Goal: Information Seeking & Learning: Learn about a topic

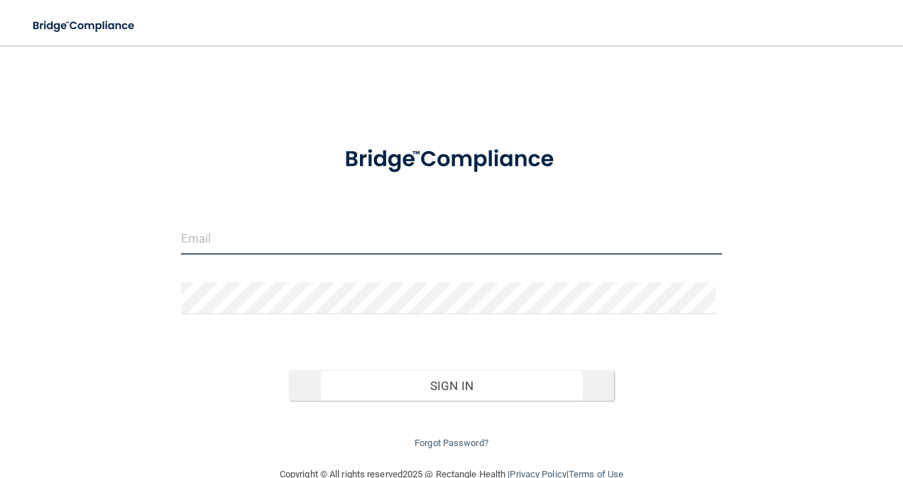
type input "[PERSON_NAME][EMAIL_ADDRESS][PERSON_NAME][DOMAIN_NAME]"
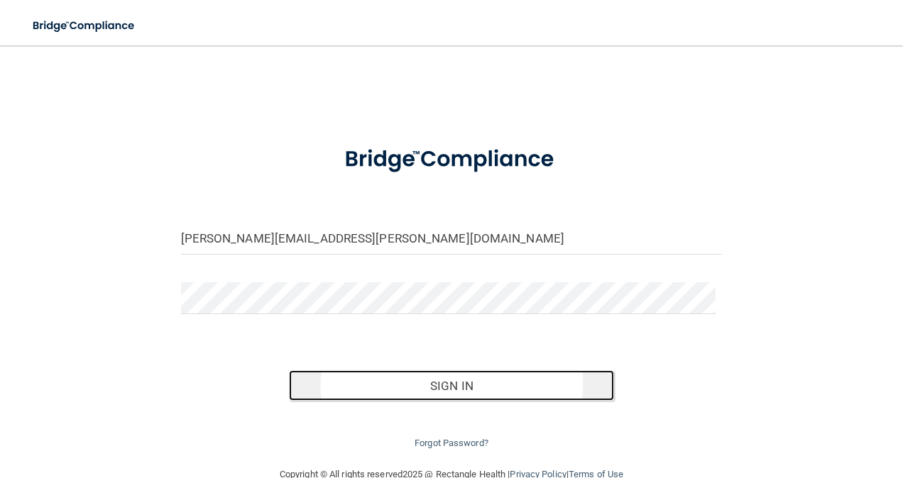
click at [461, 390] on button "Sign In" at bounding box center [451, 385] width 325 height 31
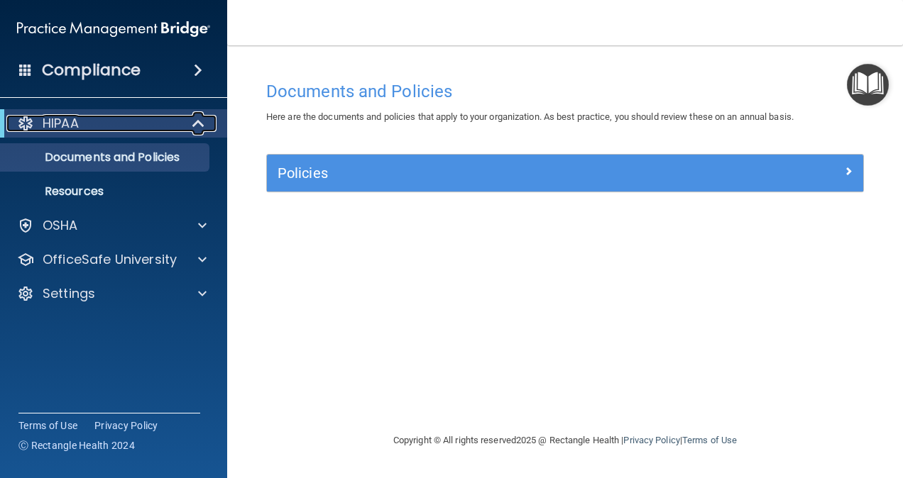
click at [196, 125] on span at bounding box center [200, 123] width 12 height 17
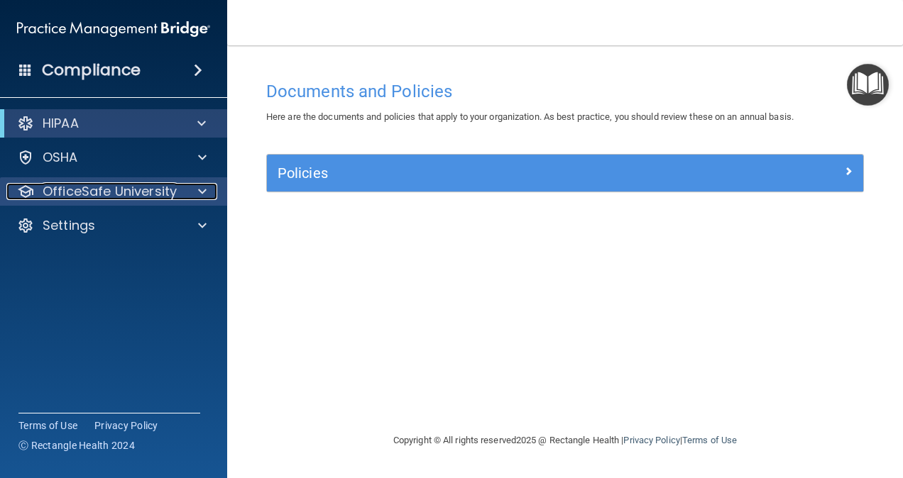
click at [178, 194] on div "OfficeSafe University" at bounding box center [94, 191] width 176 height 17
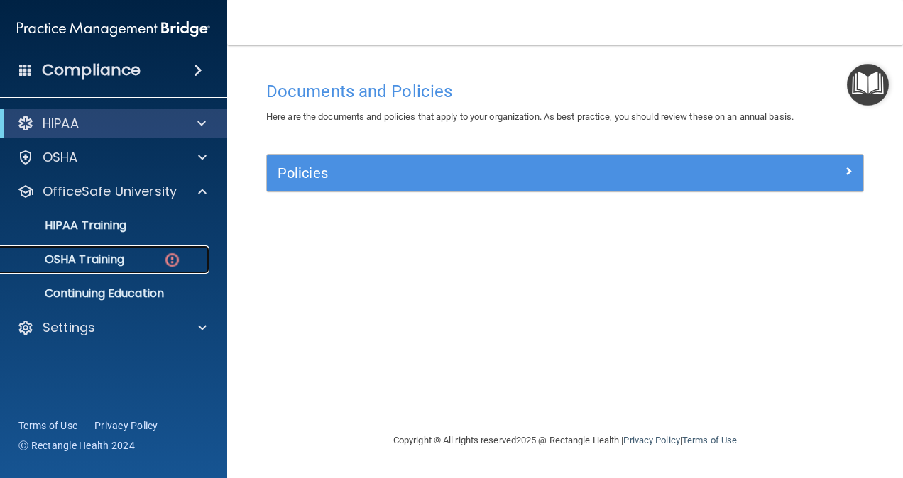
click at [111, 258] on p "OSHA Training" at bounding box center [66, 260] width 115 height 14
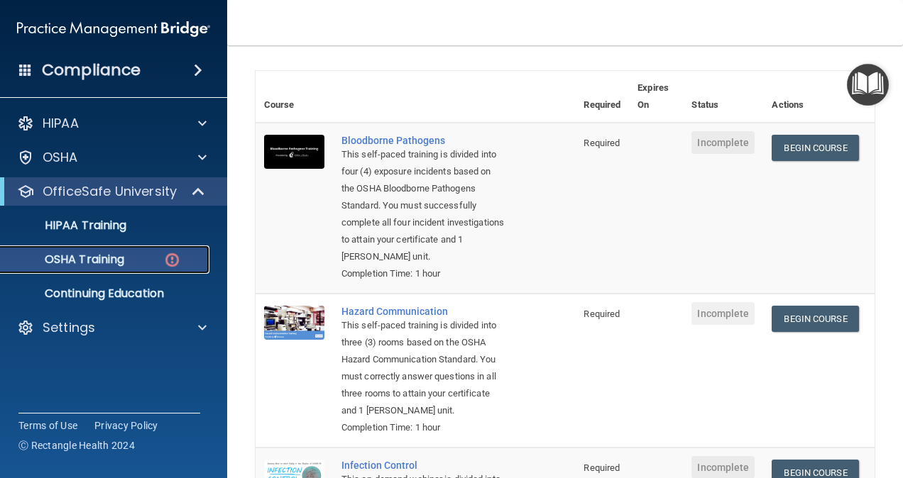
scroll to position [90, 0]
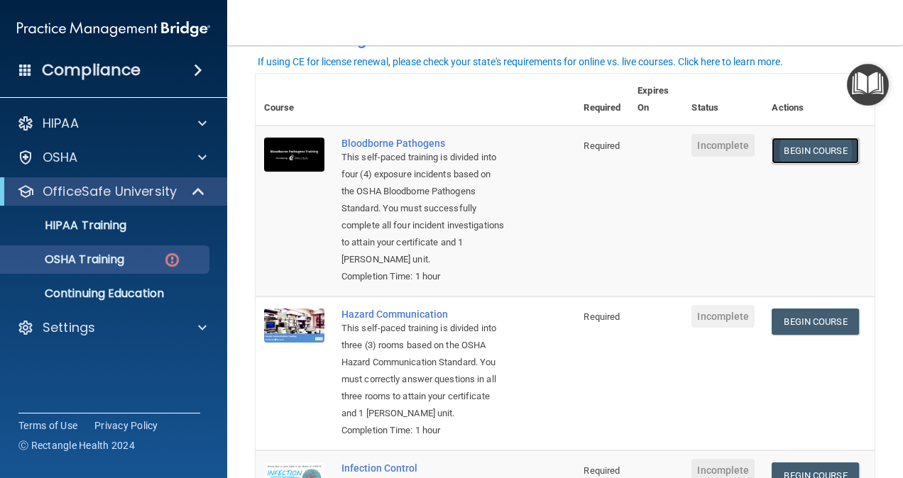
click at [784, 153] on link "Begin Course" at bounding box center [814, 151] width 87 height 26
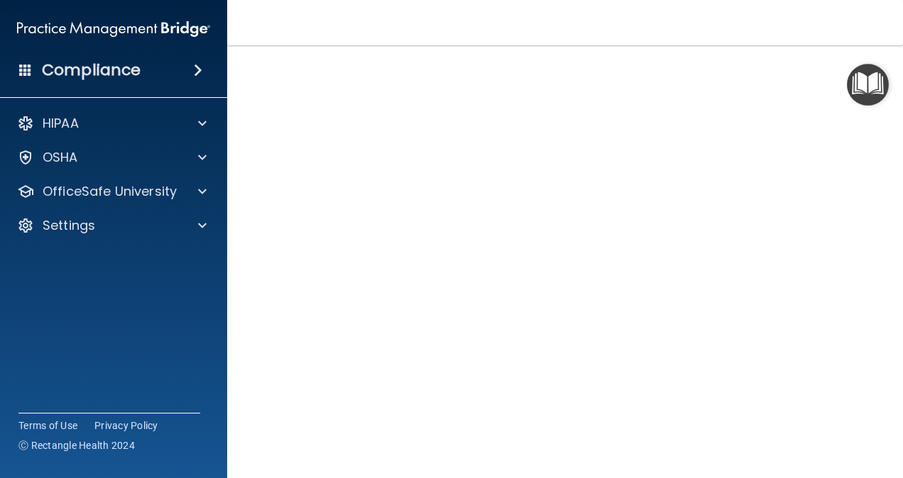
scroll to position [58, 0]
drag, startPoint x: 238, startPoint y: 451, endPoint x: 248, endPoint y: 455, distance: 10.8
click at [238, 451] on main "Bloodborne Pathogens Training This course doesn’t expire until . Are you sure y…" at bounding box center [565, 261] width 676 height 433
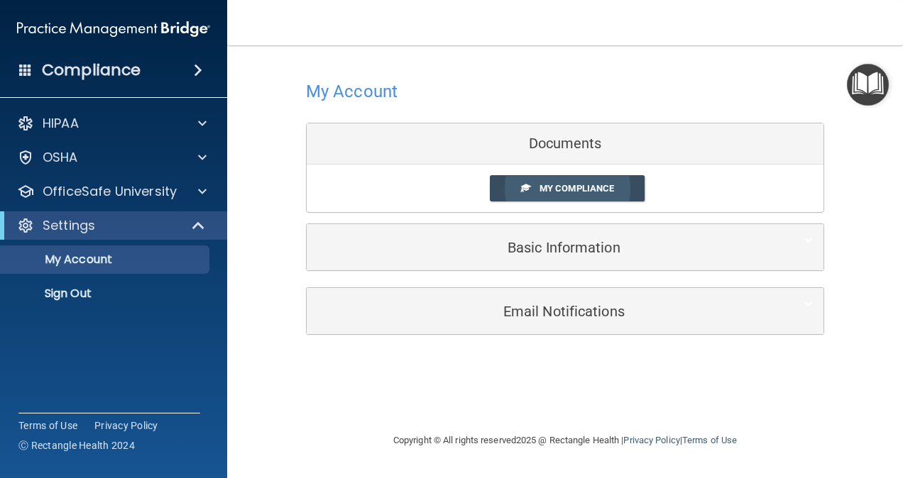
click at [583, 191] on span "My Compliance" at bounding box center [576, 188] width 75 height 11
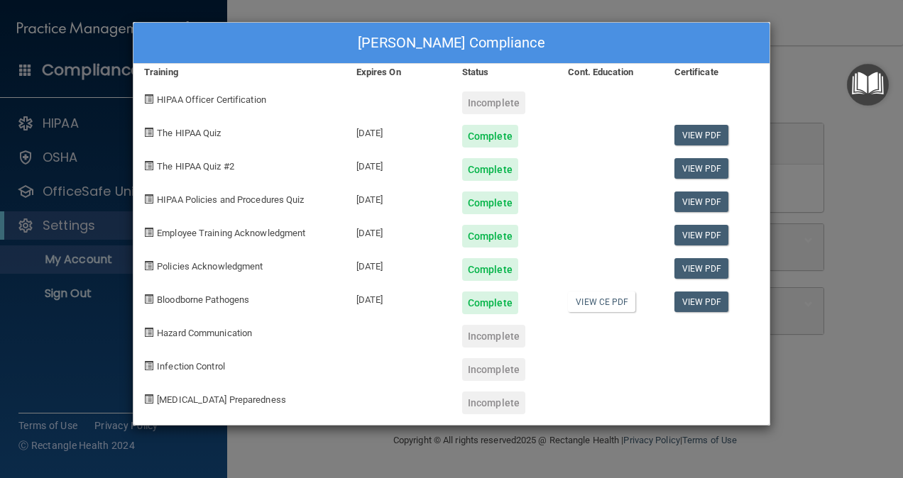
click at [148, 97] on span at bounding box center [148, 98] width 9 height 9
click at [62, 335] on div "Diana Aspiazu's Compliance Training Expires On Status Cont. Education Certifica…" at bounding box center [451, 239] width 903 height 478
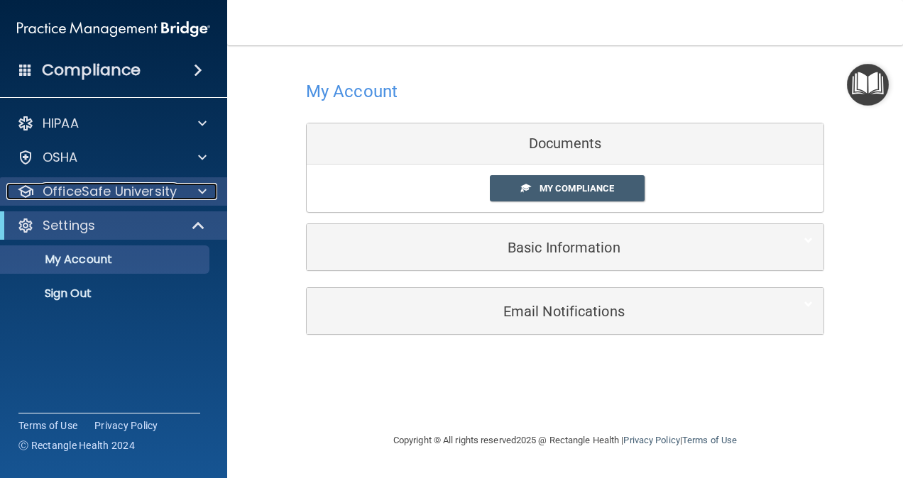
click at [194, 192] on div at bounding box center [199, 191] width 35 height 17
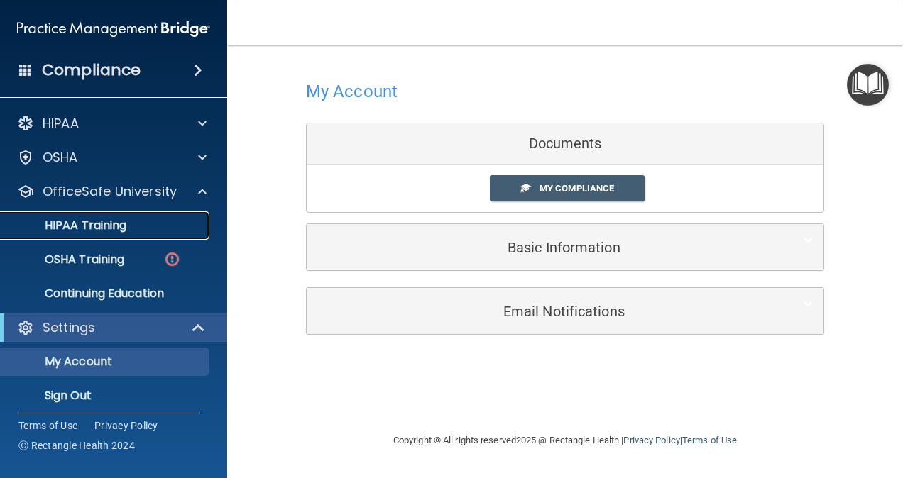
click at [127, 223] on div "HIPAA Training" at bounding box center [106, 226] width 194 height 14
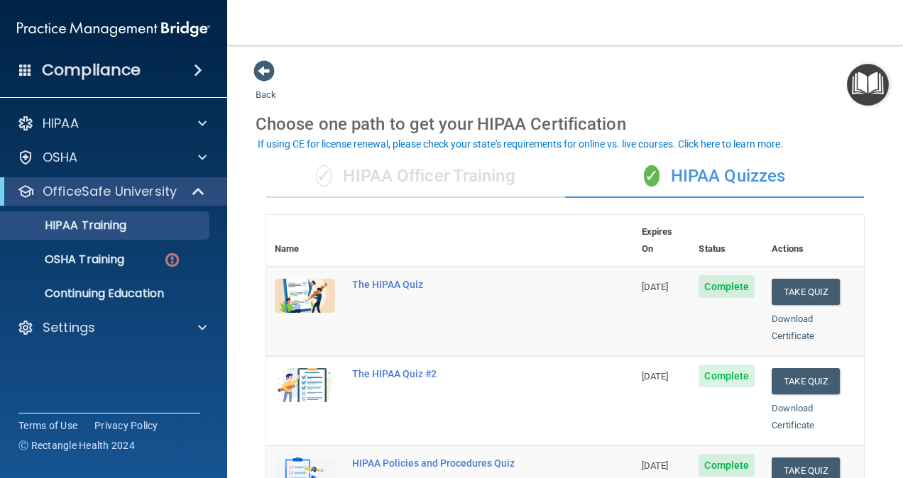
click at [460, 175] on div "✓ HIPAA Officer Training" at bounding box center [415, 176] width 299 height 43
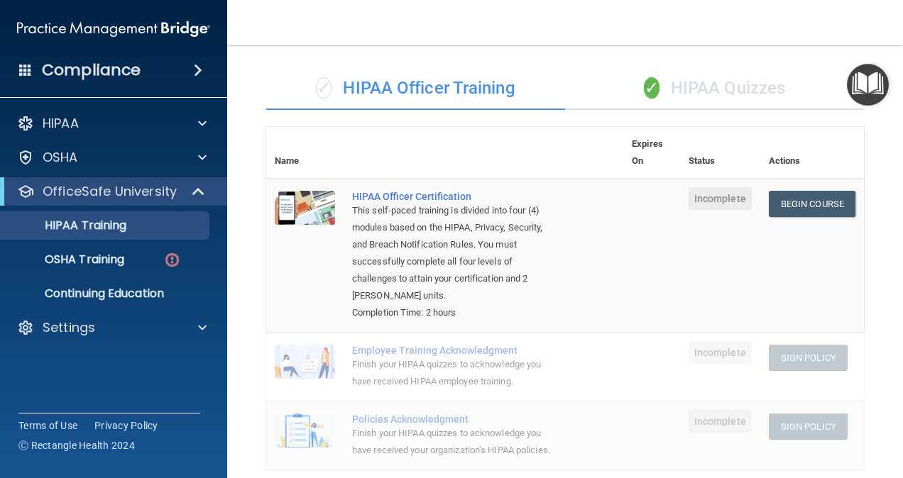
scroll to position [71, 0]
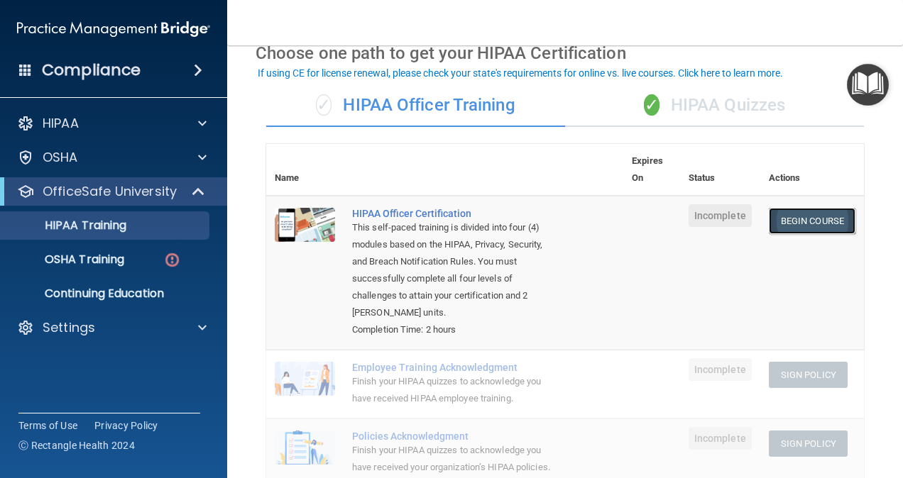
click at [820, 226] on link "Begin Course" at bounding box center [812, 221] width 87 height 26
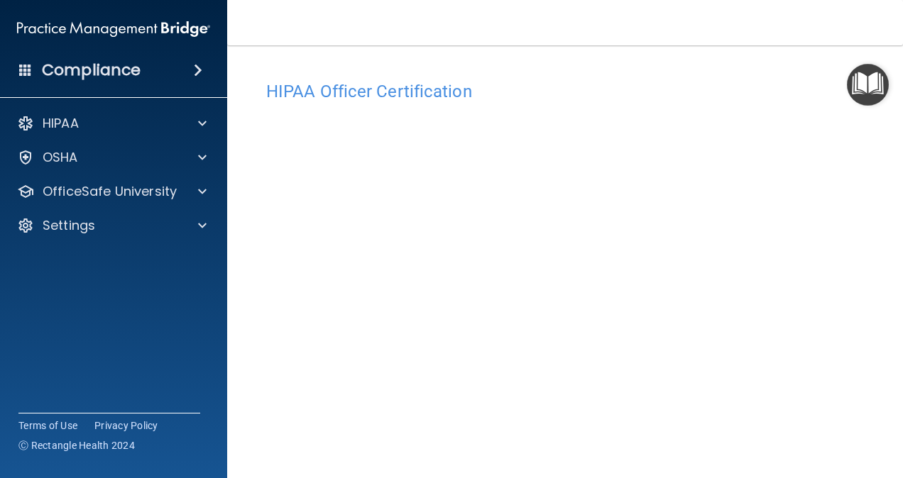
click at [857, 309] on div "HIPAA Officer Certification This course doesn’t expire until . Are you sure you…" at bounding box center [564, 332] width 619 height 516
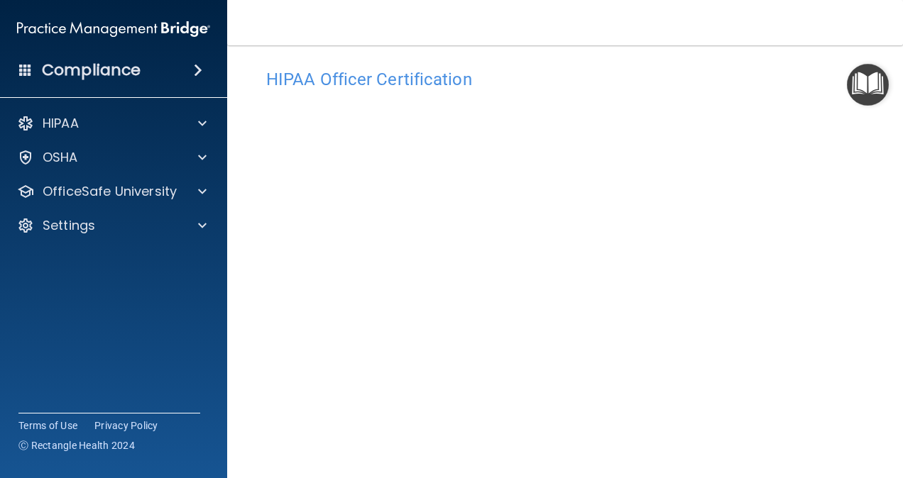
scroll to position [44, 0]
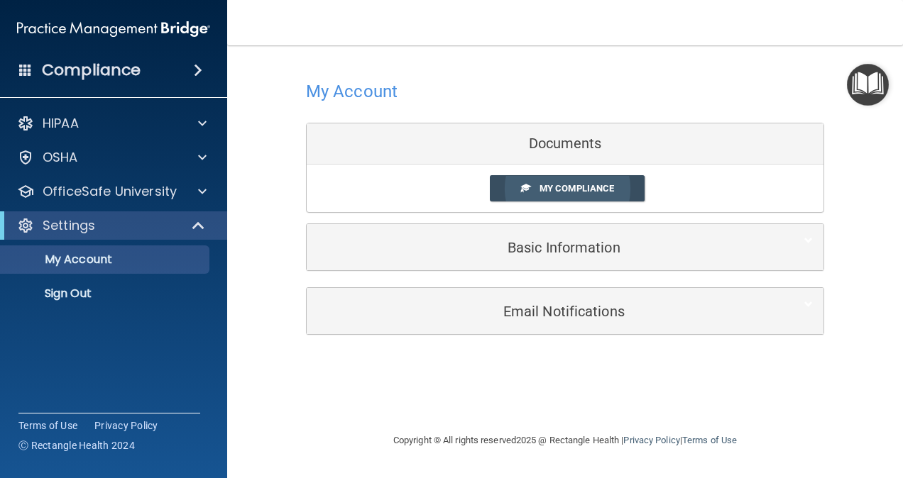
click at [579, 183] on span "My Compliance" at bounding box center [576, 188] width 75 height 11
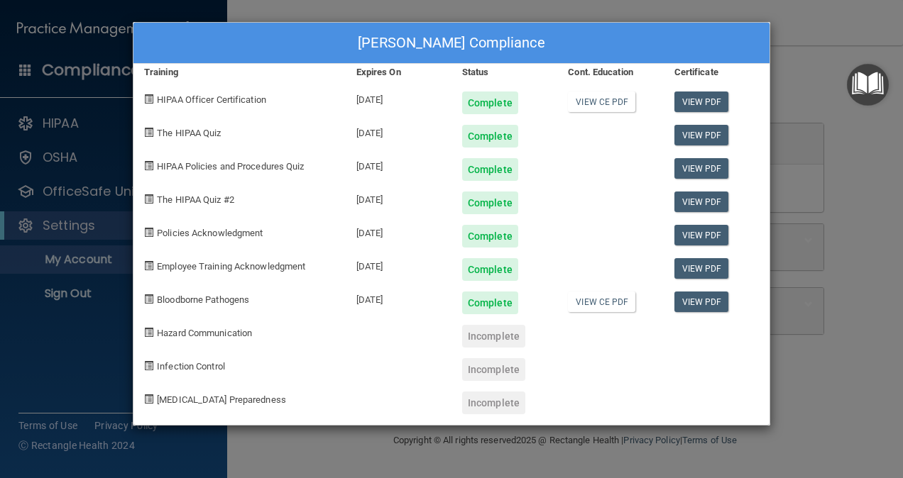
click at [813, 363] on div "Diana Aspiazu's Compliance Training Expires On Status Cont. Education Certifica…" at bounding box center [451, 239] width 903 height 478
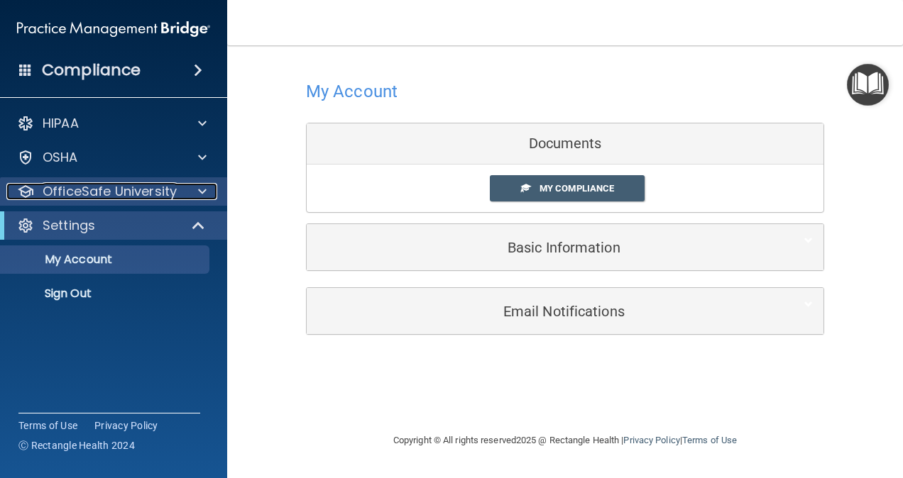
click at [172, 192] on p "OfficeSafe University" at bounding box center [110, 191] width 134 height 17
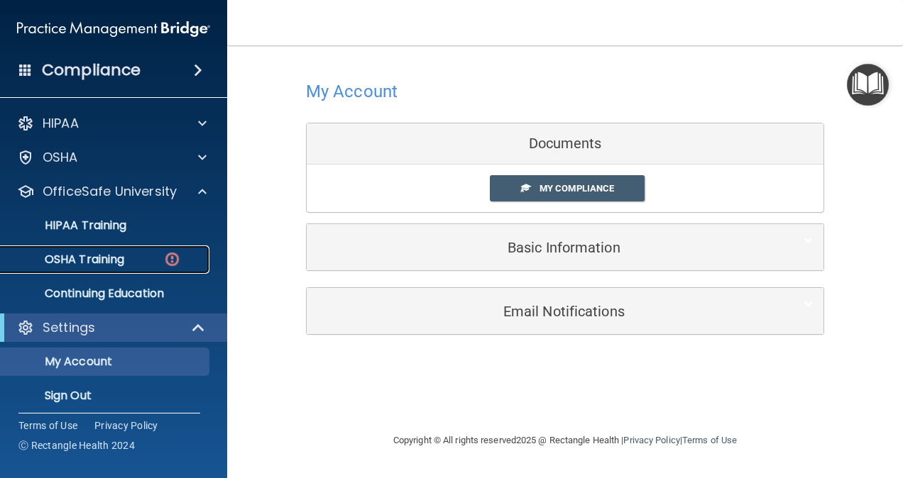
click at [139, 258] on div "OSHA Training" at bounding box center [106, 260] width 194 height 14
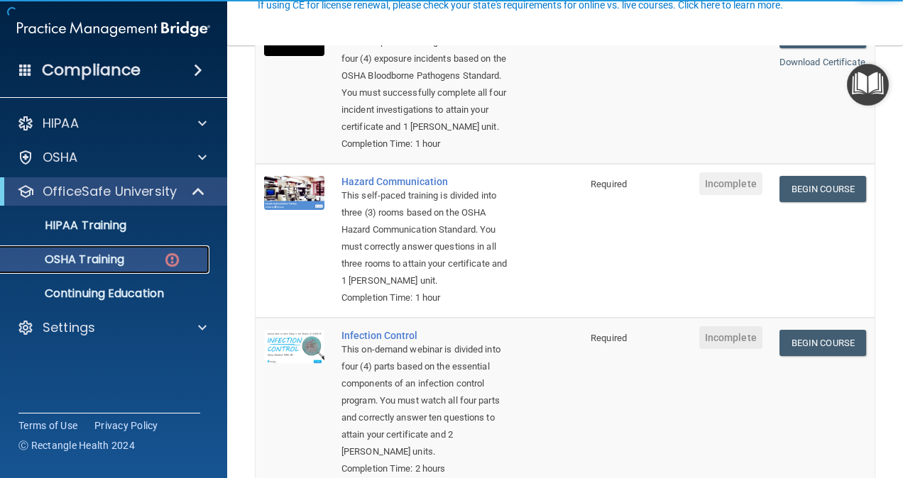
scroll to position [213, 0]
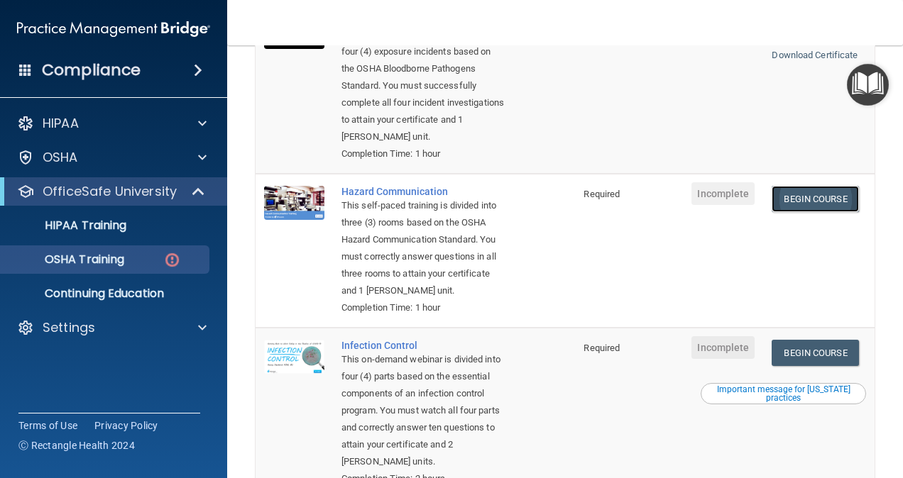
click at [805, 193] on link "Begin Course" at bounding box center [814, 199] width 87 height 26
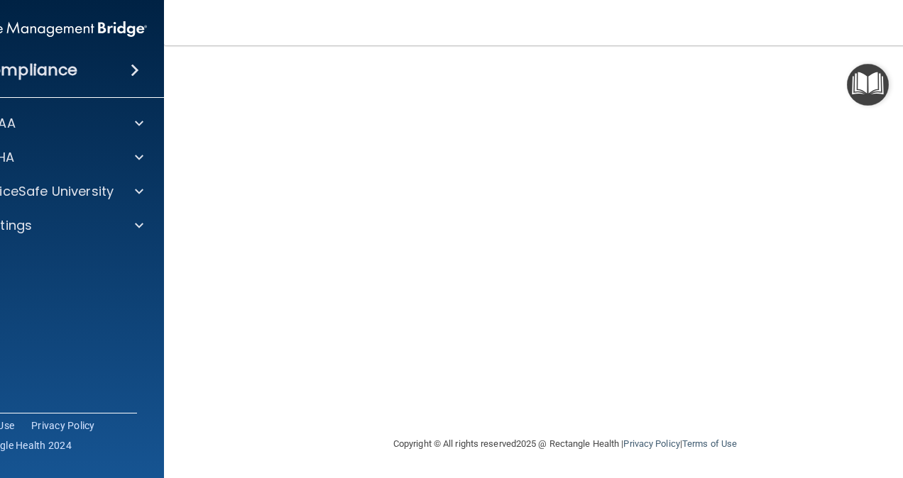
scroll to position [55, 0]
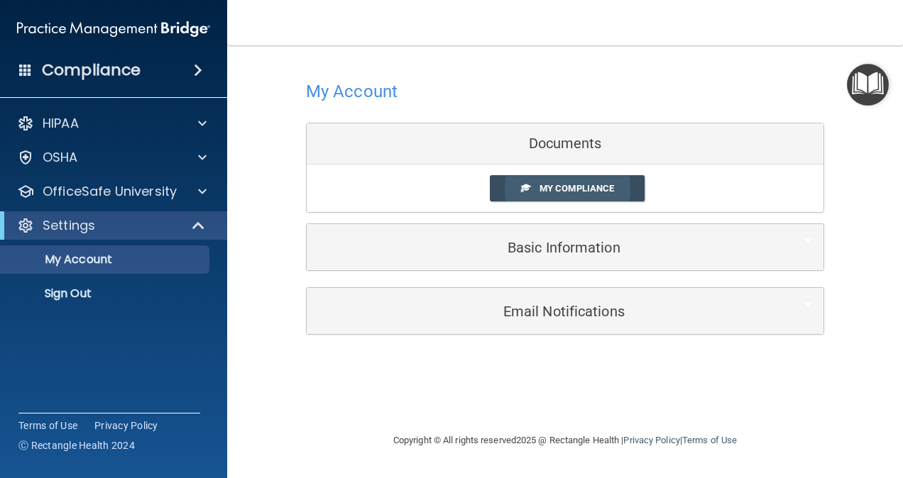
click at [527, 185] on span at bounding box center [525, 187] width 9 height 9
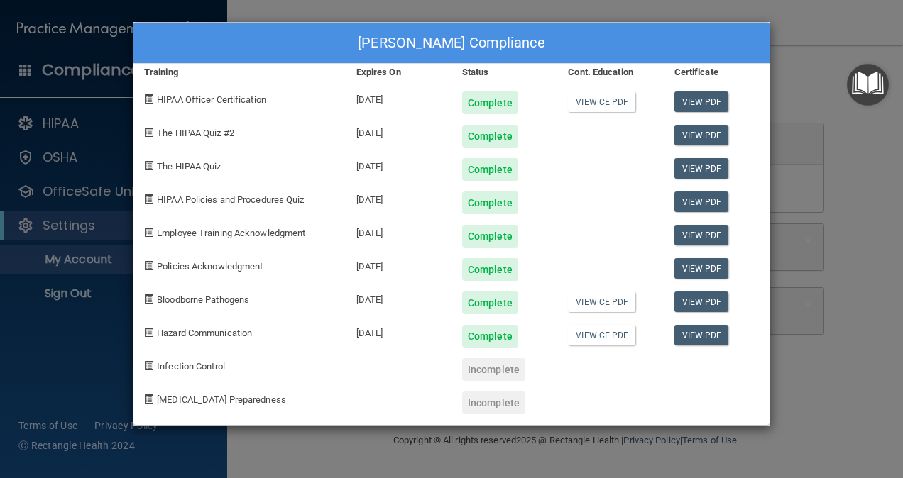
click at [65, 353] on div "Diana Aspiazu's Compliance Training Expires On Status Cont. Education Certifica…" at bounding box center [451, 239] width 903 height 478
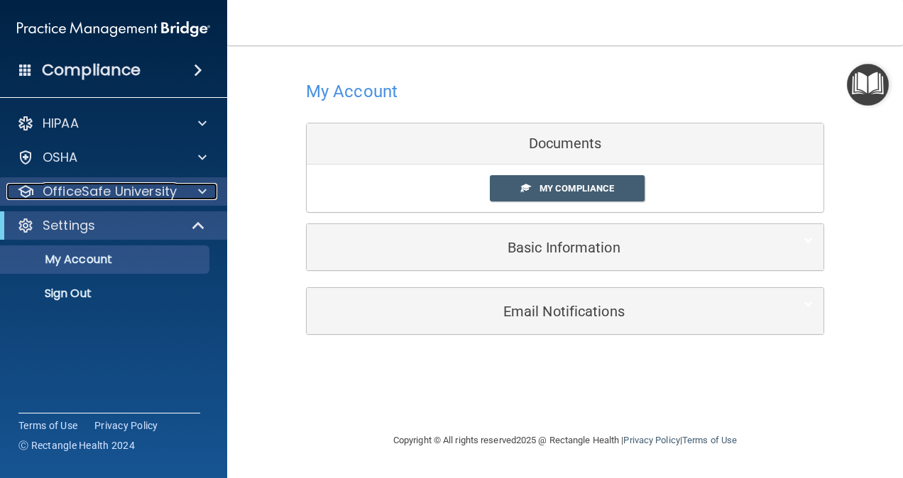
click at [211, 197] on div at bounding box center [199, 191] width 35 height 17
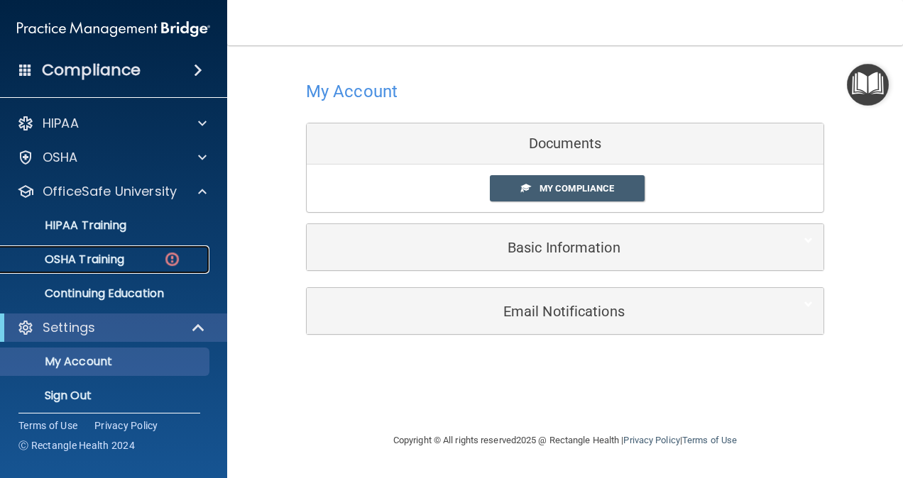
click at [144, 253] on div "OSHA Training" at bounding box center [106, 260] width 194 height 14
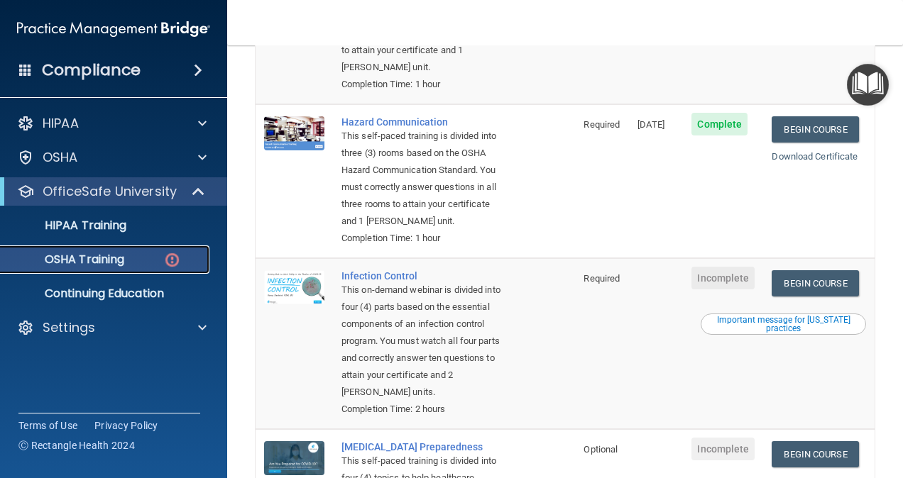
scroll to position [353, 0]
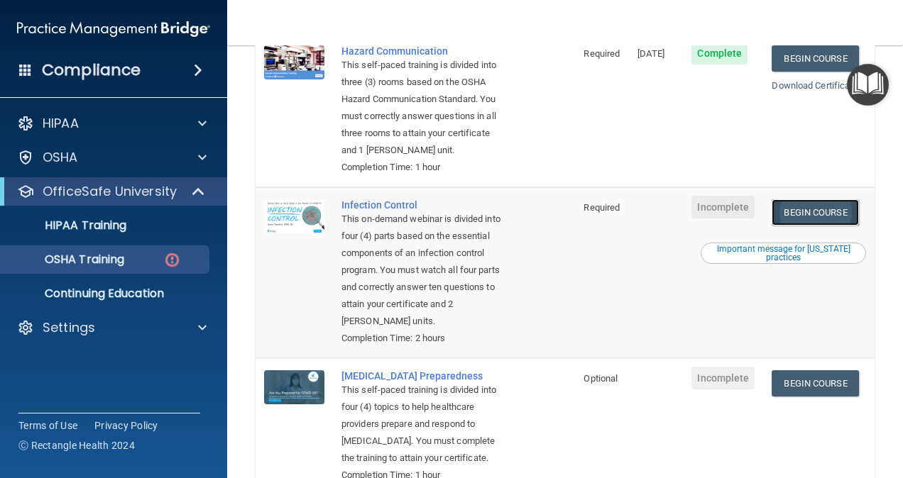
click at [832, 221] on link "Begin Course" at bounding box center [814, 212] width 87 height 26
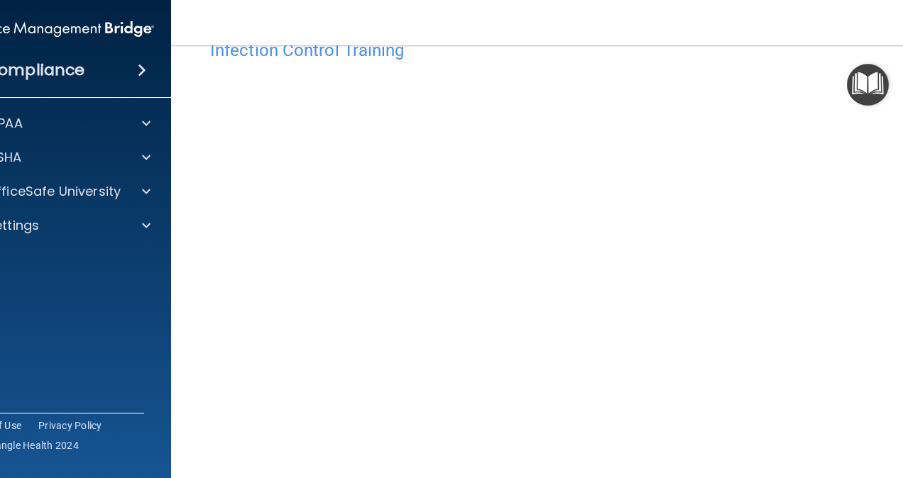
scroll to position [71, 0]
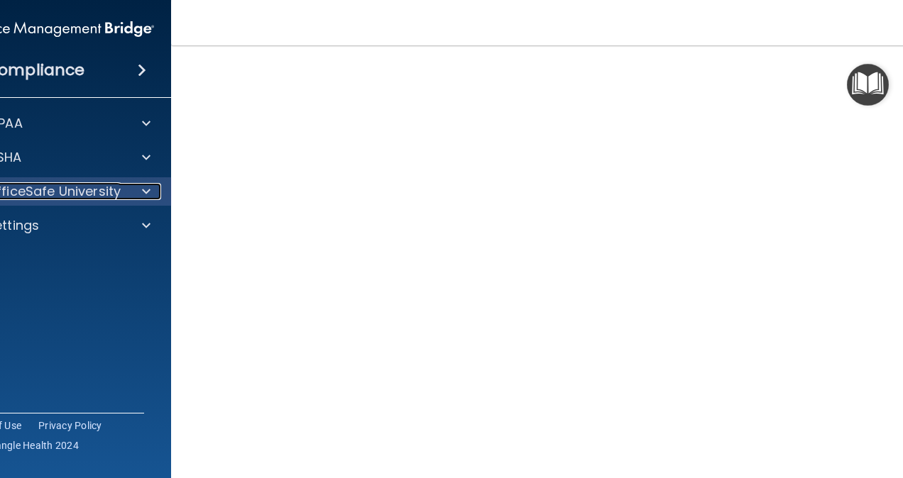
click at [78, 198] on p "OfficeSafe University" at bounding box center [54, 191] width 134 height 17
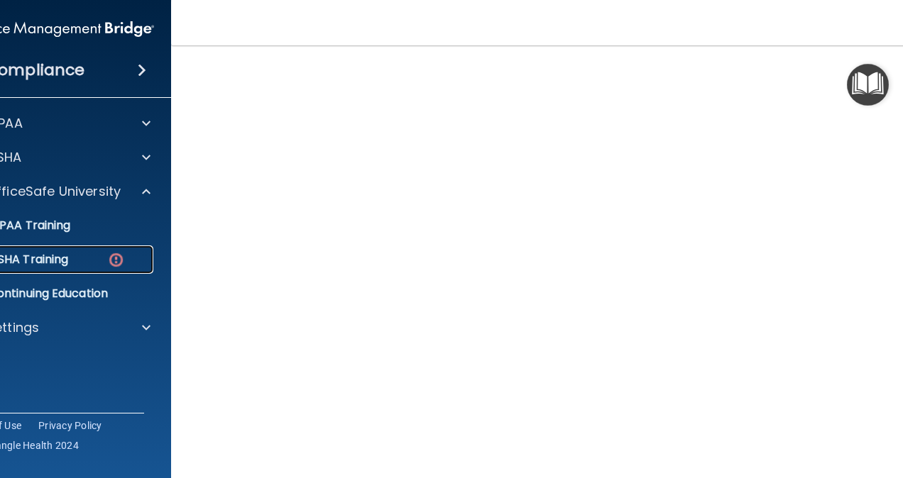
click at [89, 265] on div "OSHA Training" at bounding box center [50, 260] width 194 height 14
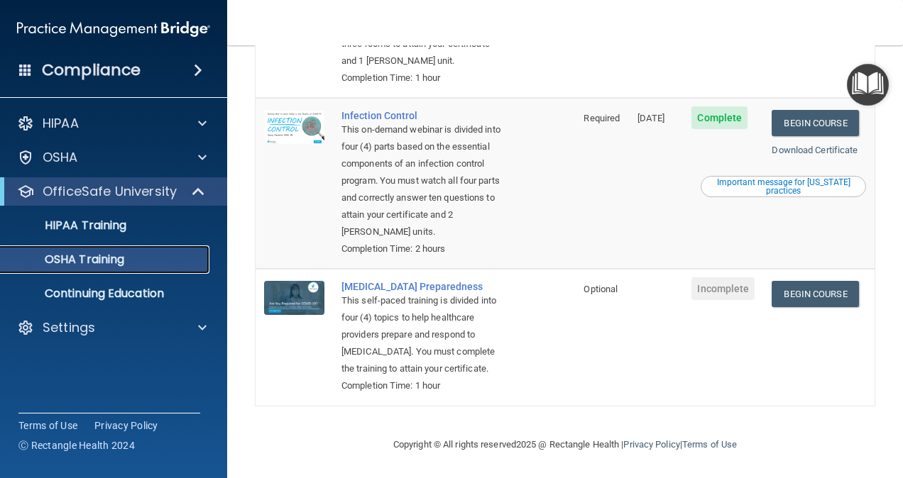
scroll to position [456, 0]
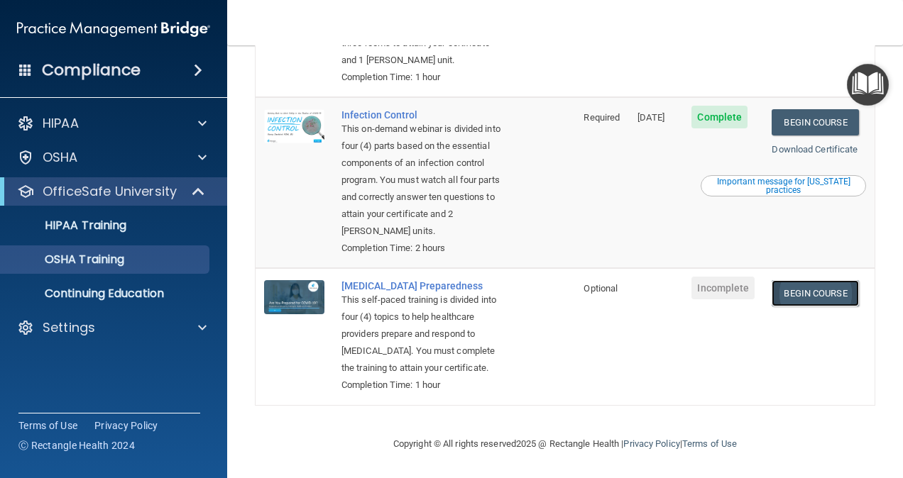
click at [810, 280] on link "Begin Course" at bounding box center [814, 293] width 87 height 26
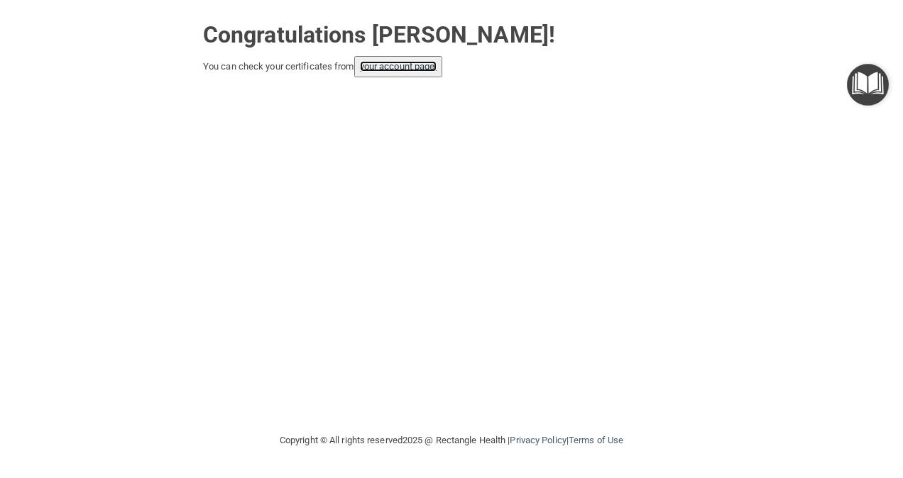
click at [405, 68] on link "your account page!" at bounding box center [398, 66] width 77 height 11
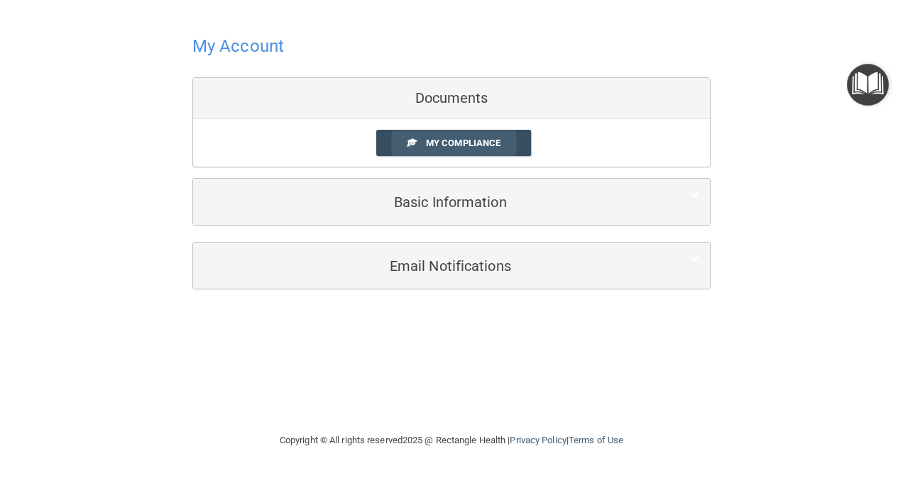
click at [502, 136] on link "My Compliance" at bounding box center [453, 143] width 155 height 26
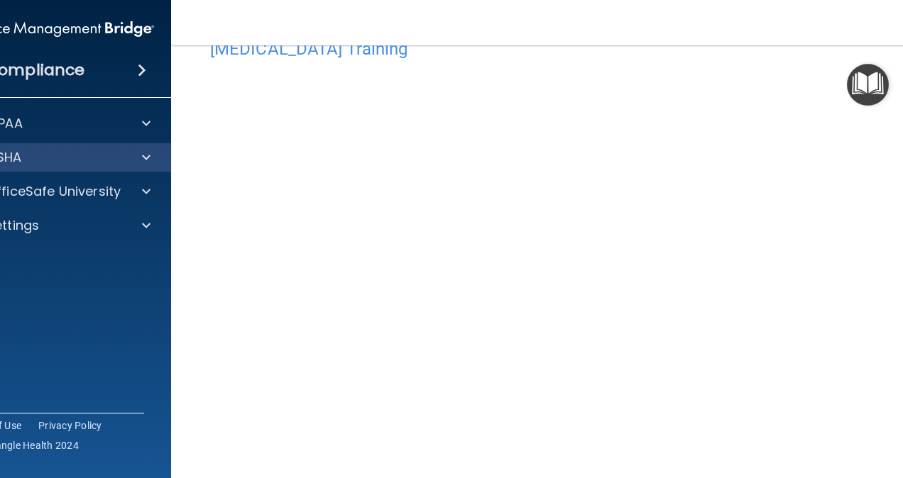
scroll to position [72, 0]
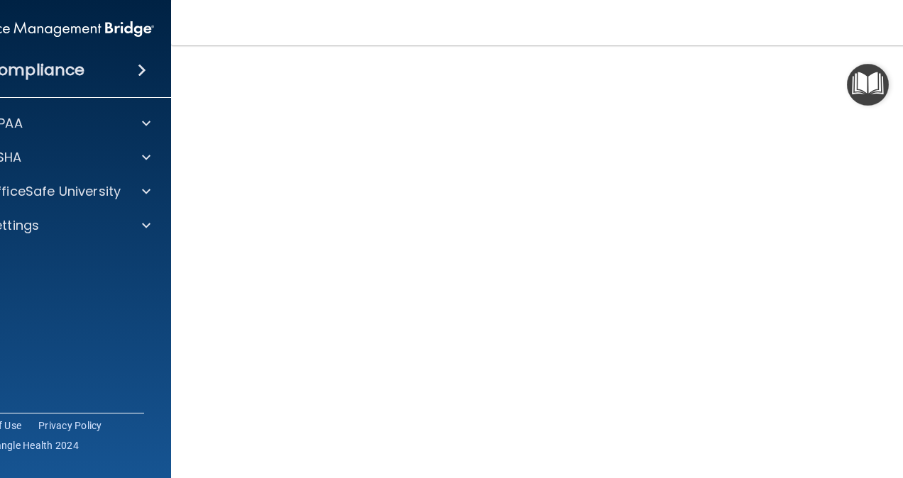
click at [341, 16] on nav "Toggle navigation [PERSON_NAME] [PERSON_NAME][EMAIL_ADDRESS][PERSON_NAME][DOMAI…" at bounding box center [565, 22] width 788 height 45
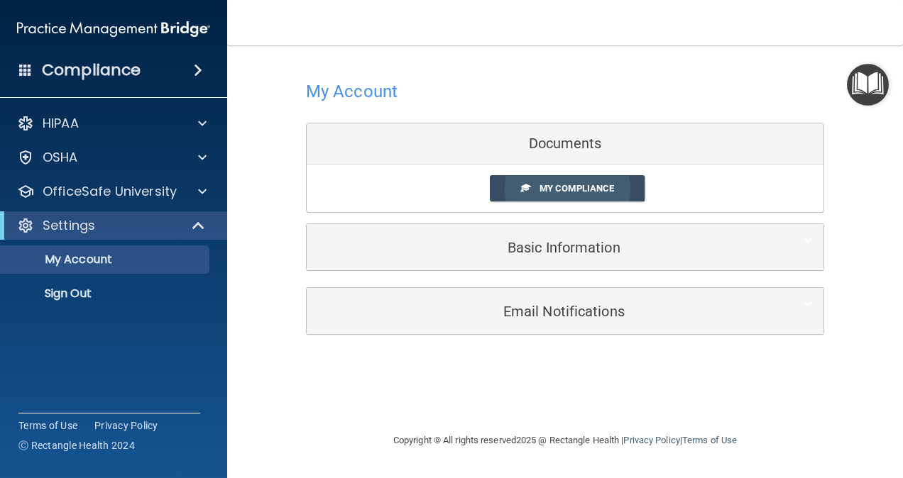
click at [588, 187] on span "My Compliance" at bounding box center [576, 188] width 75 height 11
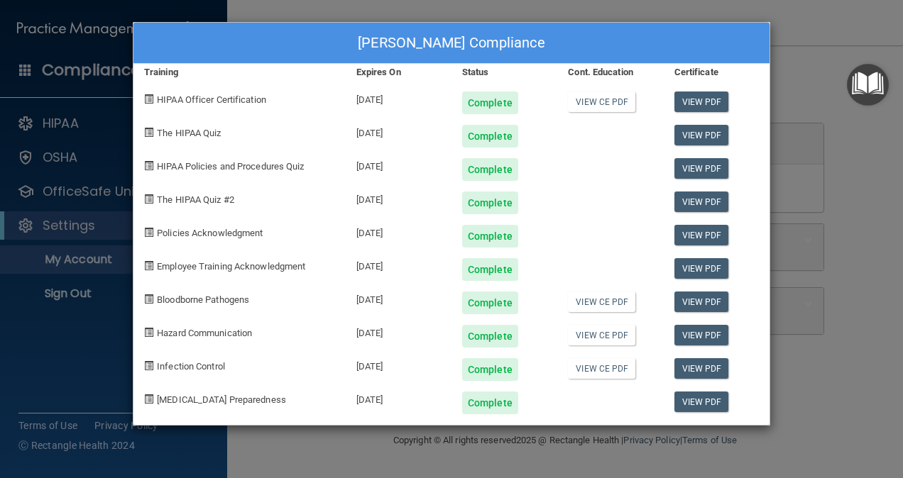
click at [870, 399] on div "Diana Aspiazu's Compliance Training Expires On Status Cont. Education Certifica…" at bounding box center [451, 239] width 903 height 478
